Goal: Contribute content: Add original content to the website for others to see

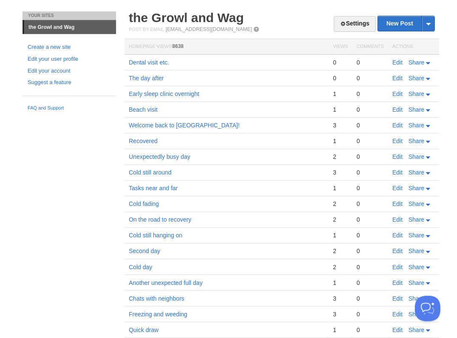
scroll to position [20, 0]
click at [396, 61] on link "Edit" at bounding box center [397, 62] width 10 height 7
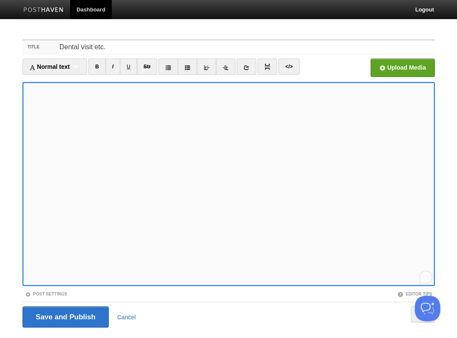
scroll to position [20, 0]
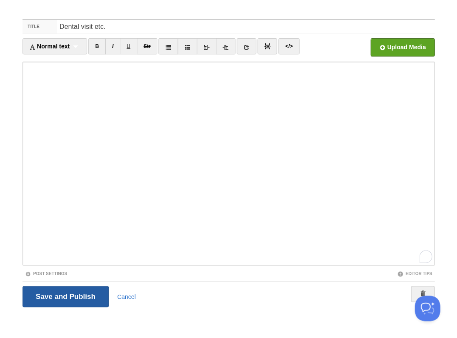
click at [91, 296] on input "Save and Publish" at bounding box center [66, 296] width 86 height 21
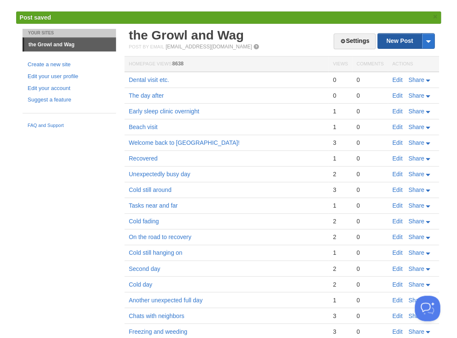
click at [396, 42] on link "New Post" at bounding box center [406, 41] width 56 height 15
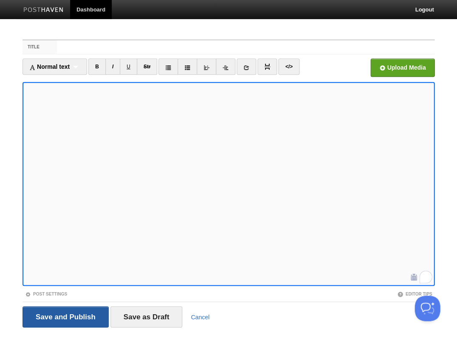
click at [65, 316] on input "Save and Publish" at bounding box center [66, 316] width 86 height 21
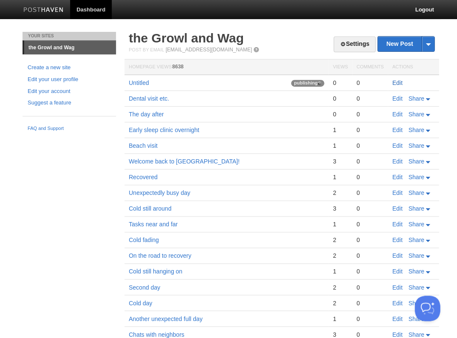
click at [397, 81] on link "Edit" at bounding box center [397, 82] width 10 height 7
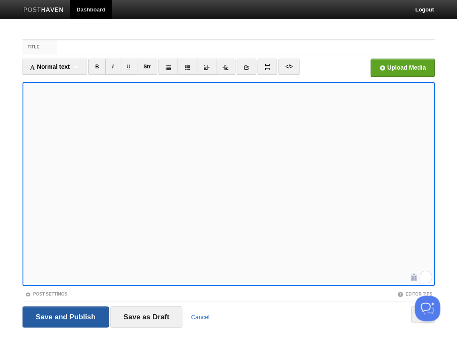
click at [65, 316] on input "Save and Publish" at bounding box center [66, 316] width 86 height 21
